Goal: Information Seeking & Learning: Find specific fact

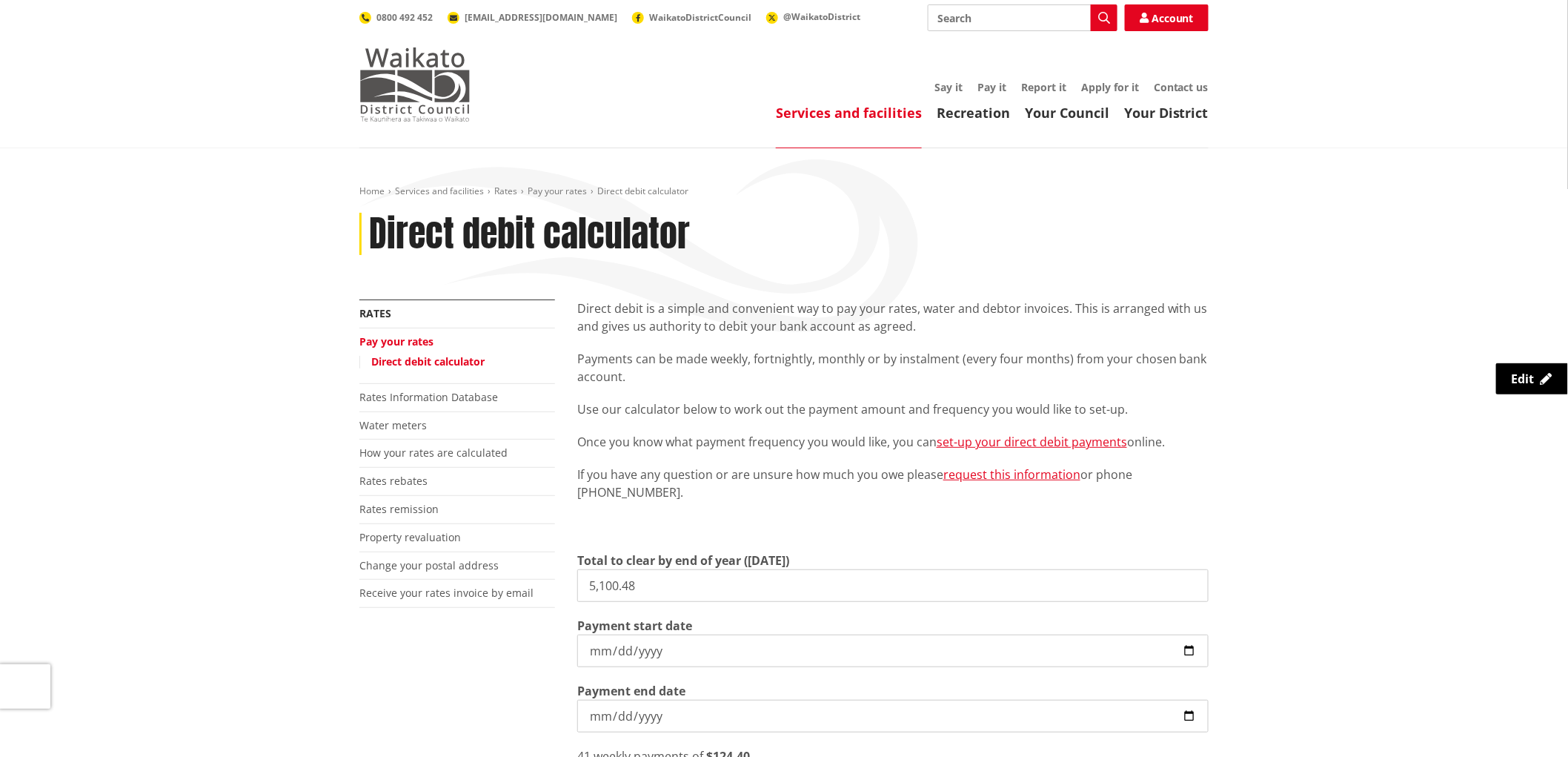
click at [427, 90] on img at bounding box center [415, 84] width 111 height 74
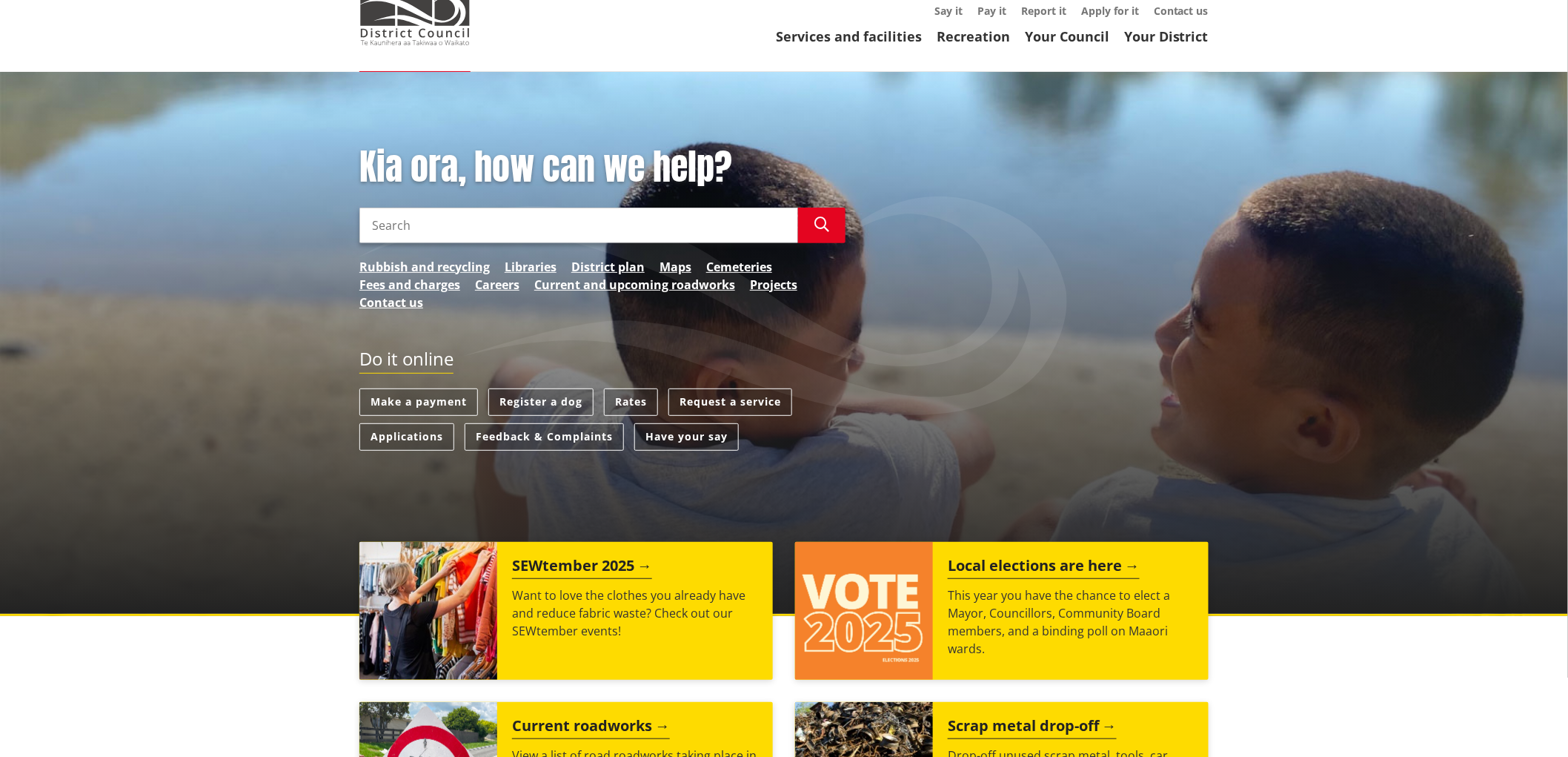
scroll to position [247, 0]
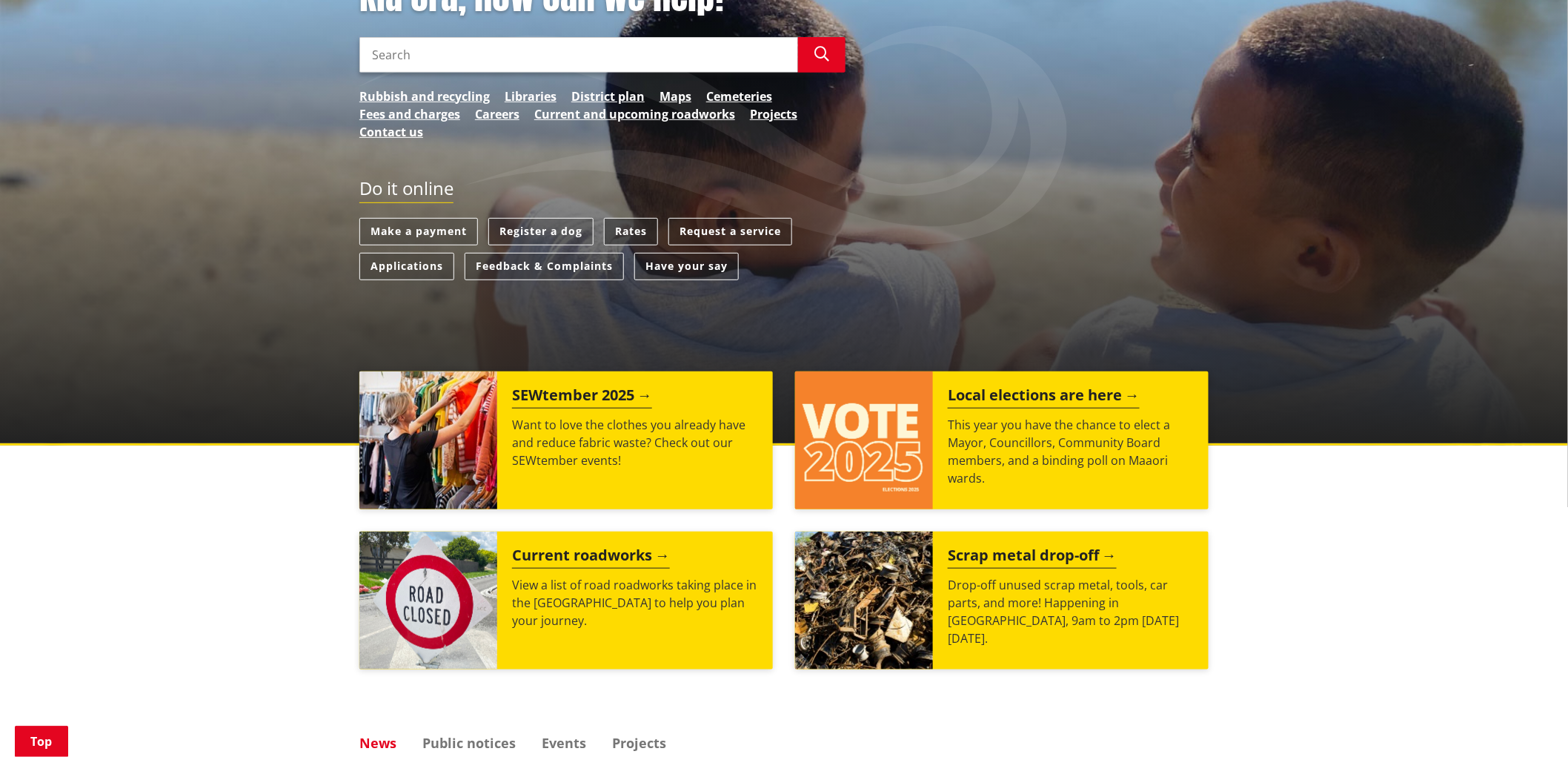
click at [628, 236] on link "Rates" at bounding box center [631, 232] width 54 height 28
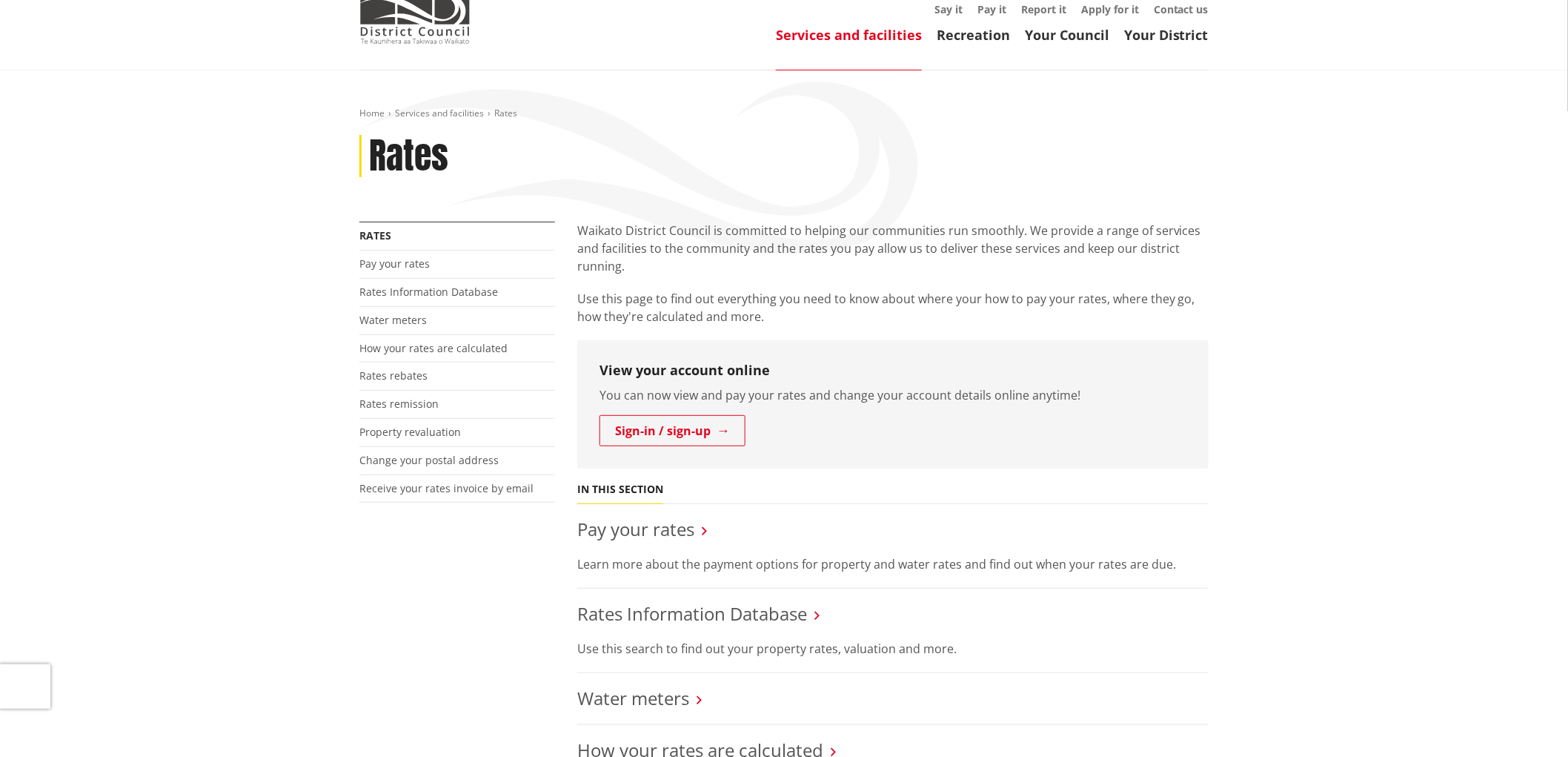
scroll to position [83, 0]
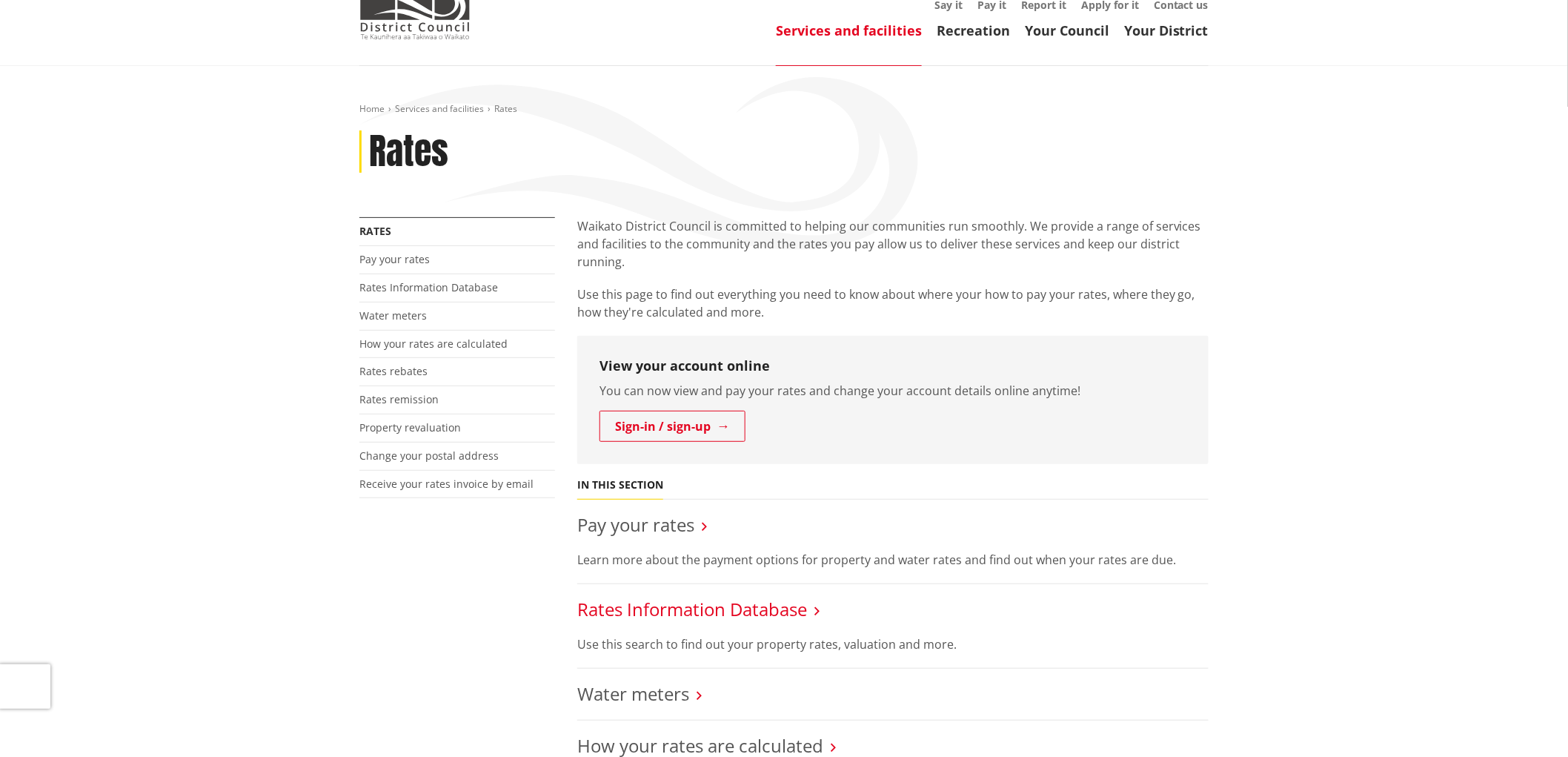
click at [700, 612] on link "Rates Information Database" at bounding box center [692, 609] width 229 height 25
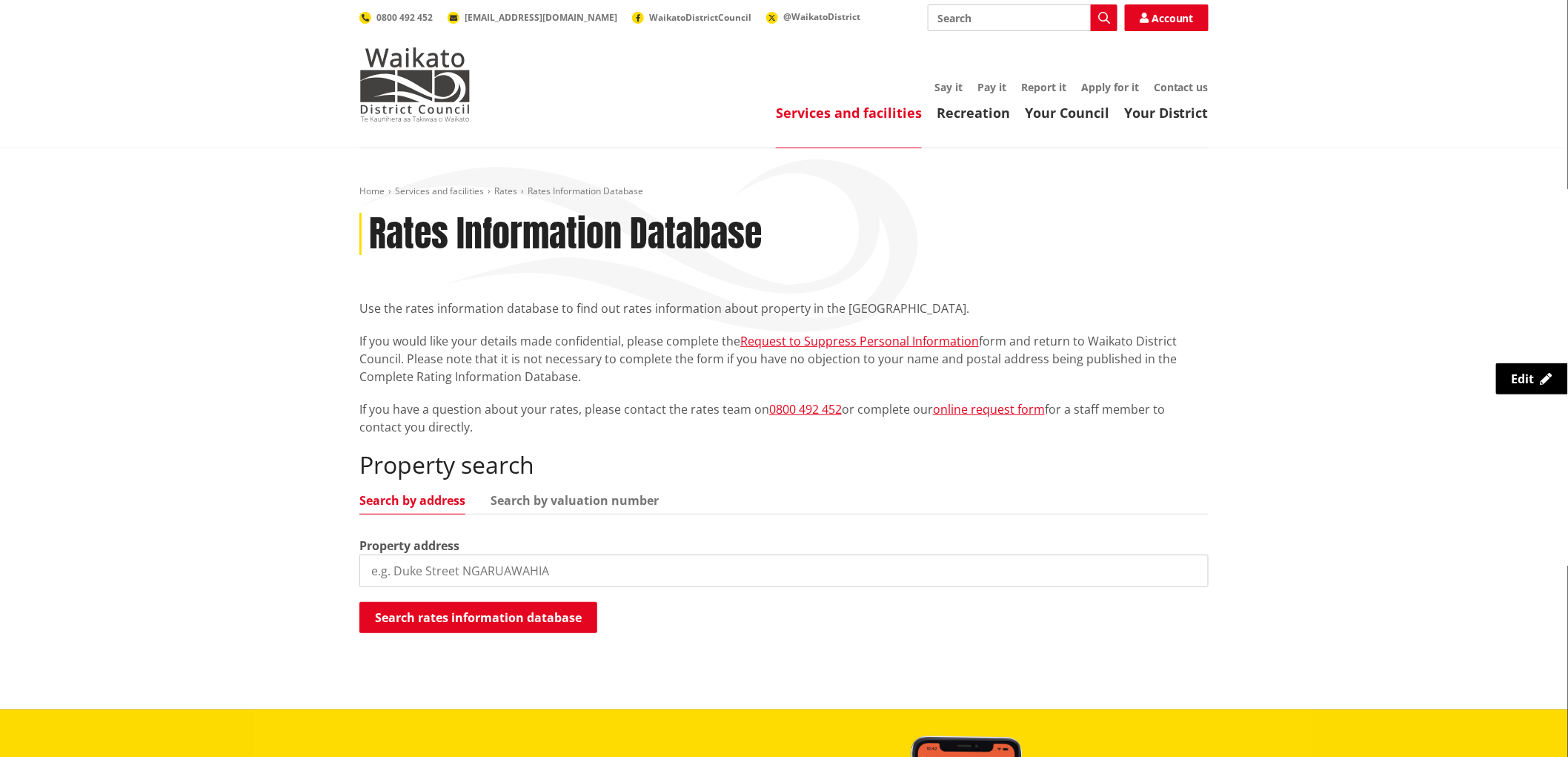
click at [452, 574] on input "search" at bounding box center [784, 570] width 850 height 32
click at [411, 567] on input "search" at bounding box center [784, 570] width 850 height 32
click at [387, 567] on input "search" at bounding box center [784, 570] width 850 height 32
click at [365, 572] on input "search" at bounding box center [784, 570] width 850 height 32
type input "31c helenvale"
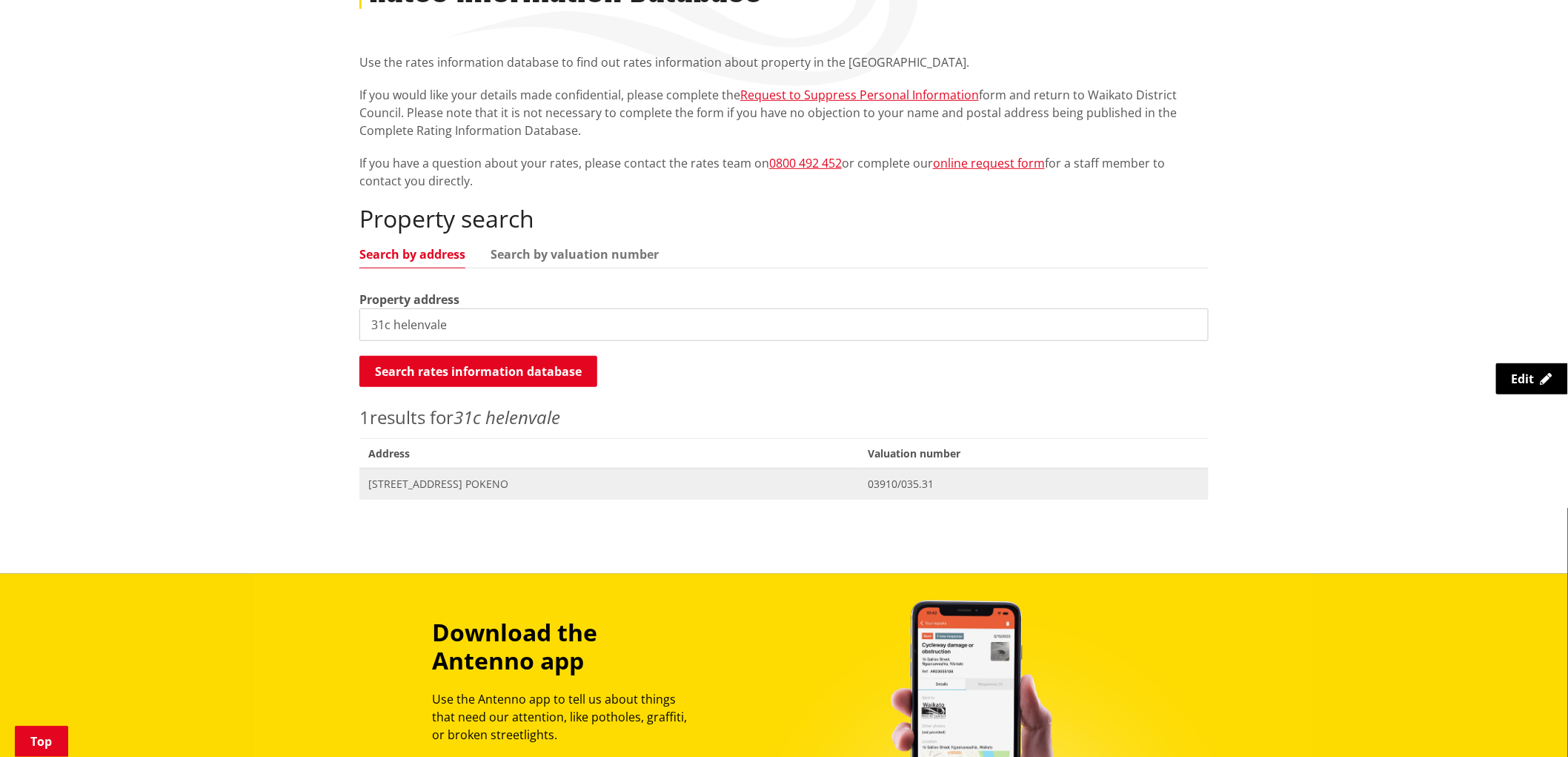
scroll to position [247, 0]
click at [469, 479] on span "[STREET_ADDRESS] POKENO" at bounding box center [609, 484] width 481 height 15
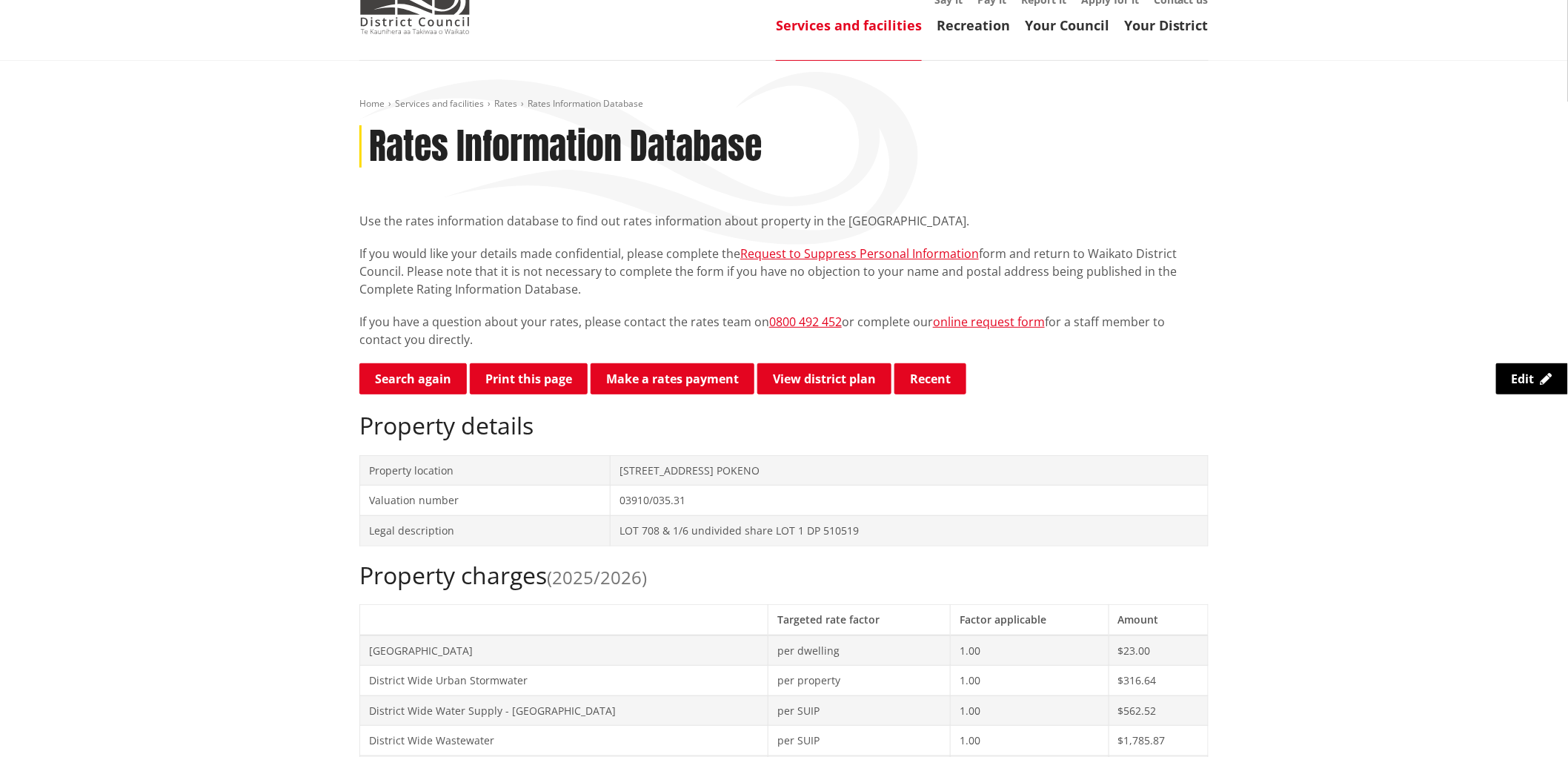
scroll to position [83, 0]
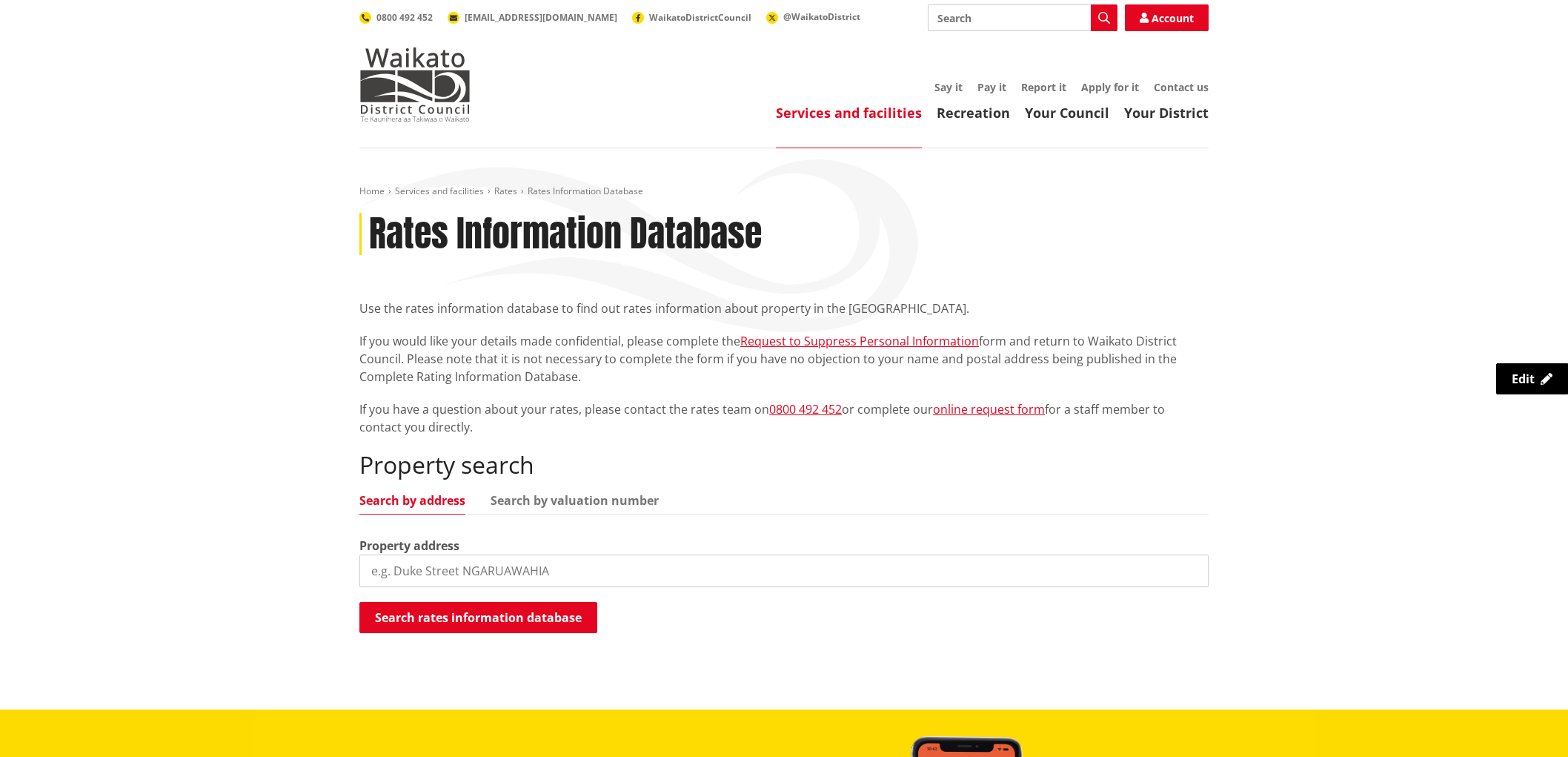
scroll to position [247, 0]
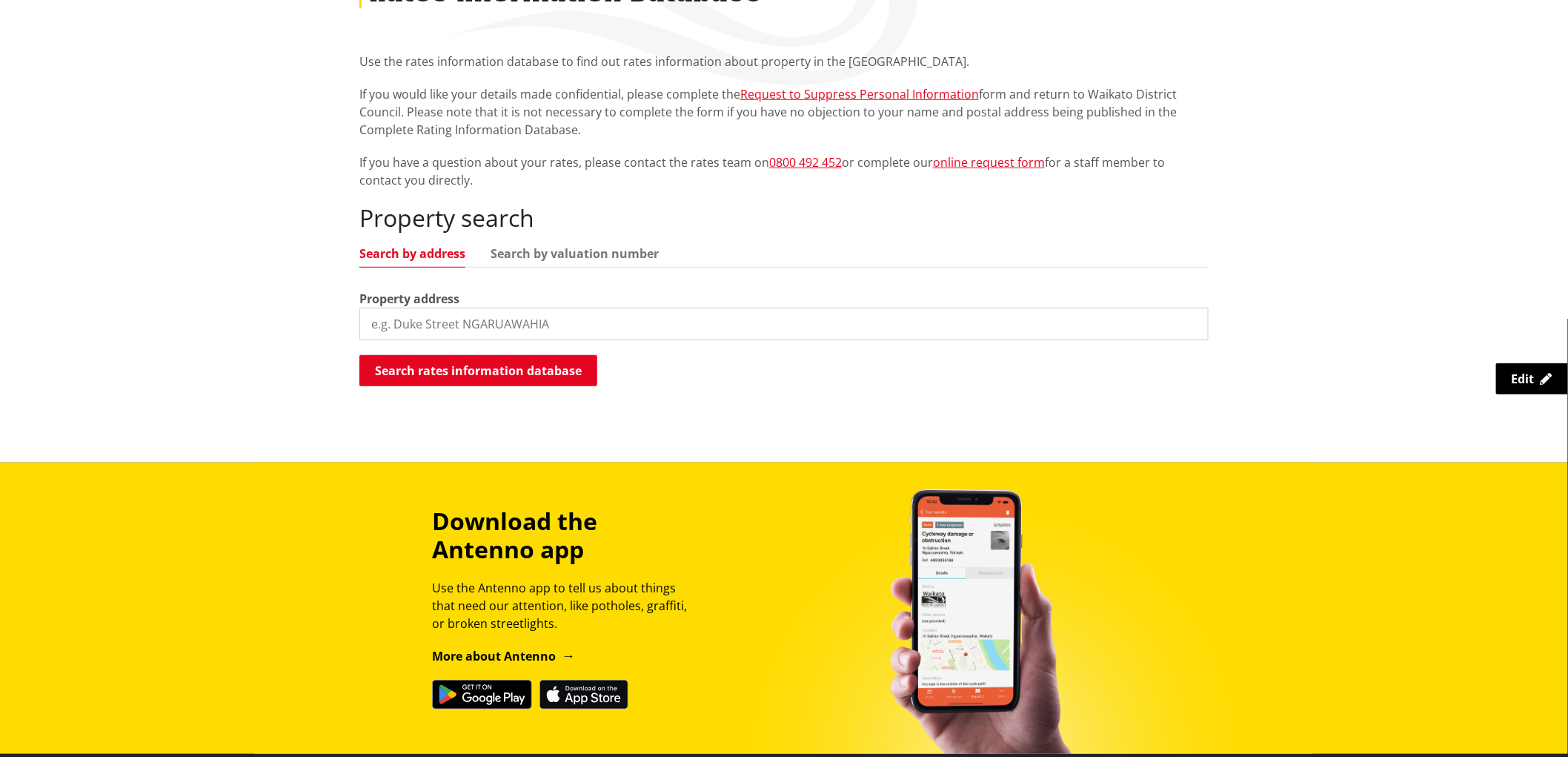
click at [469, 329] on input "search" at bounding box center [784, 323] width 850 height 32
type input "31e helenvale"
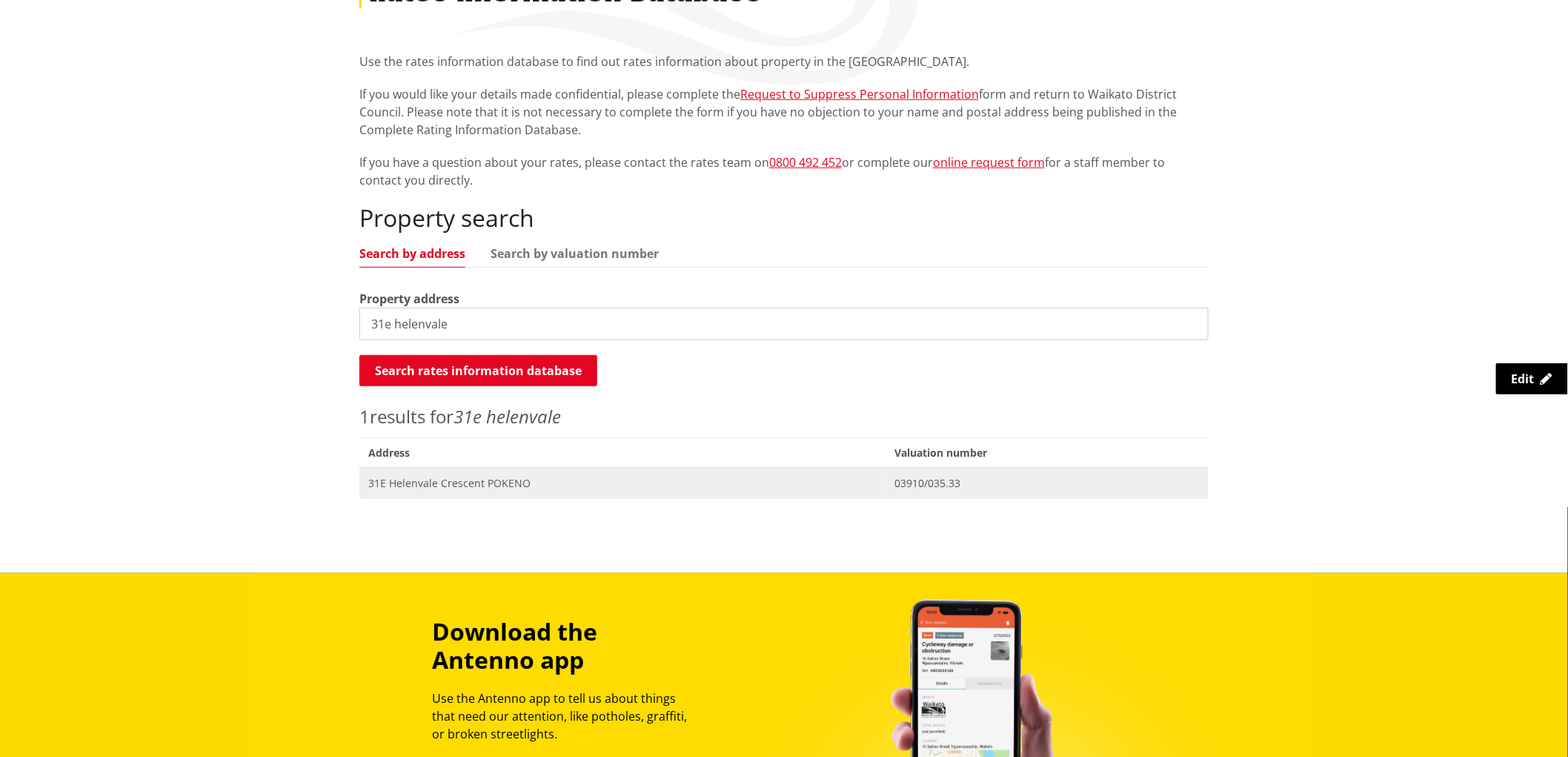
click at [427, 484] on span "31E Helenvale Crescent POKENO" at bounding box center [622, 484] width 508 height 15
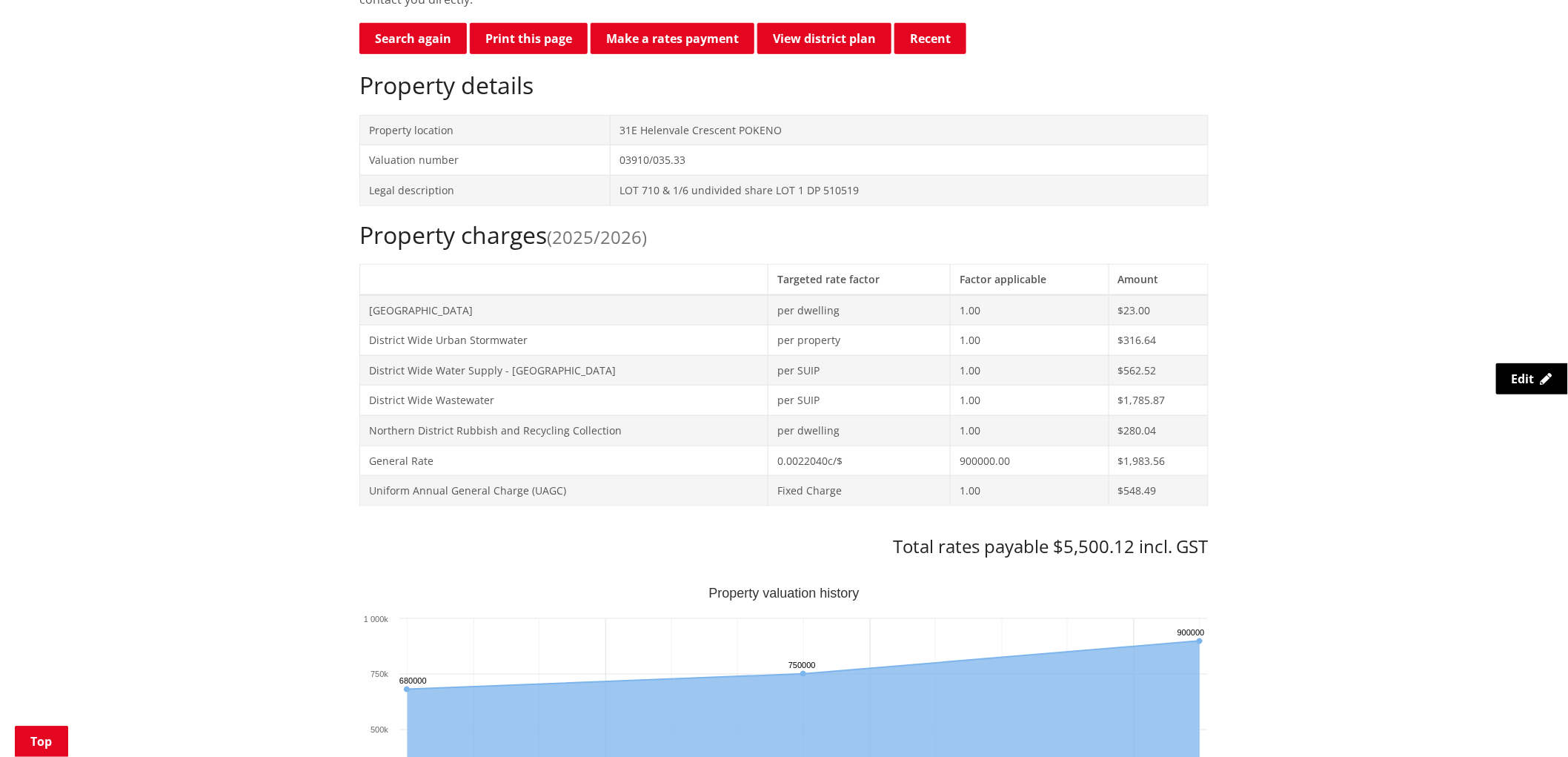
scroll to position [494, 0]
